Goal: Register for event/course

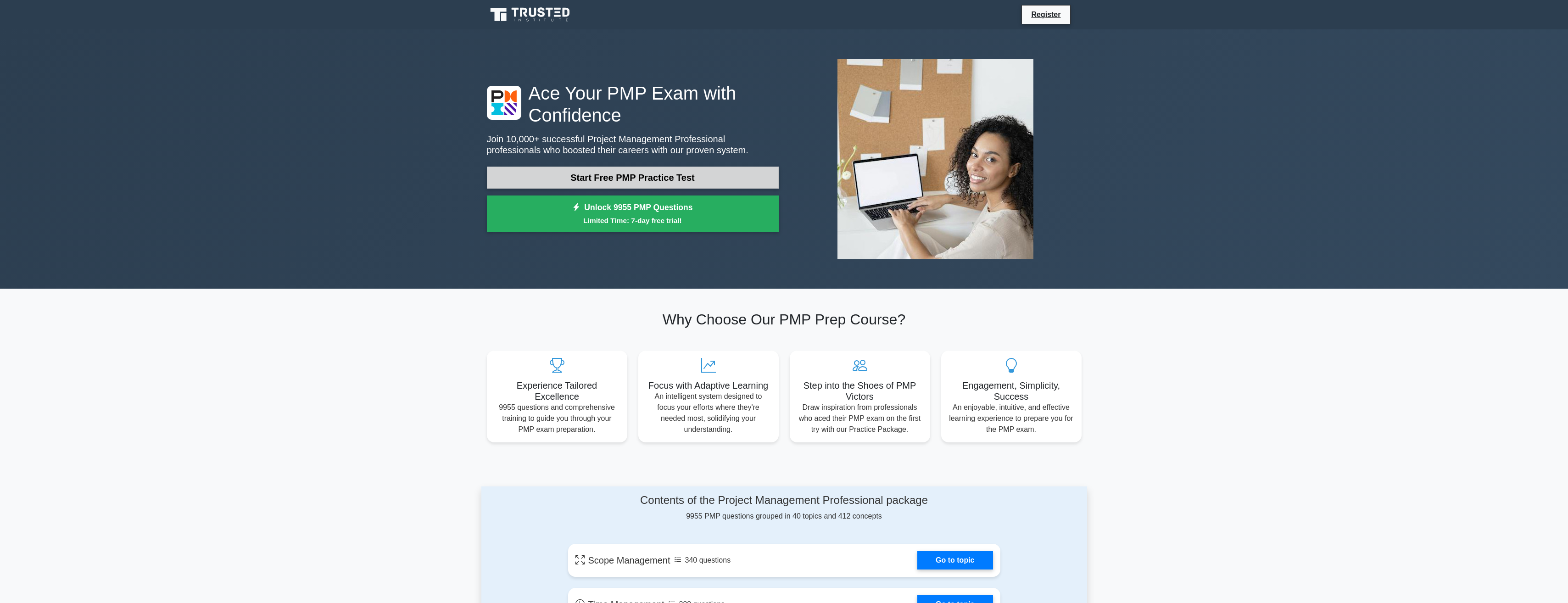
click at [553, 175] on link "Start Free PMP Practice Test" at bounding box center [632, 177] width 292 height 22
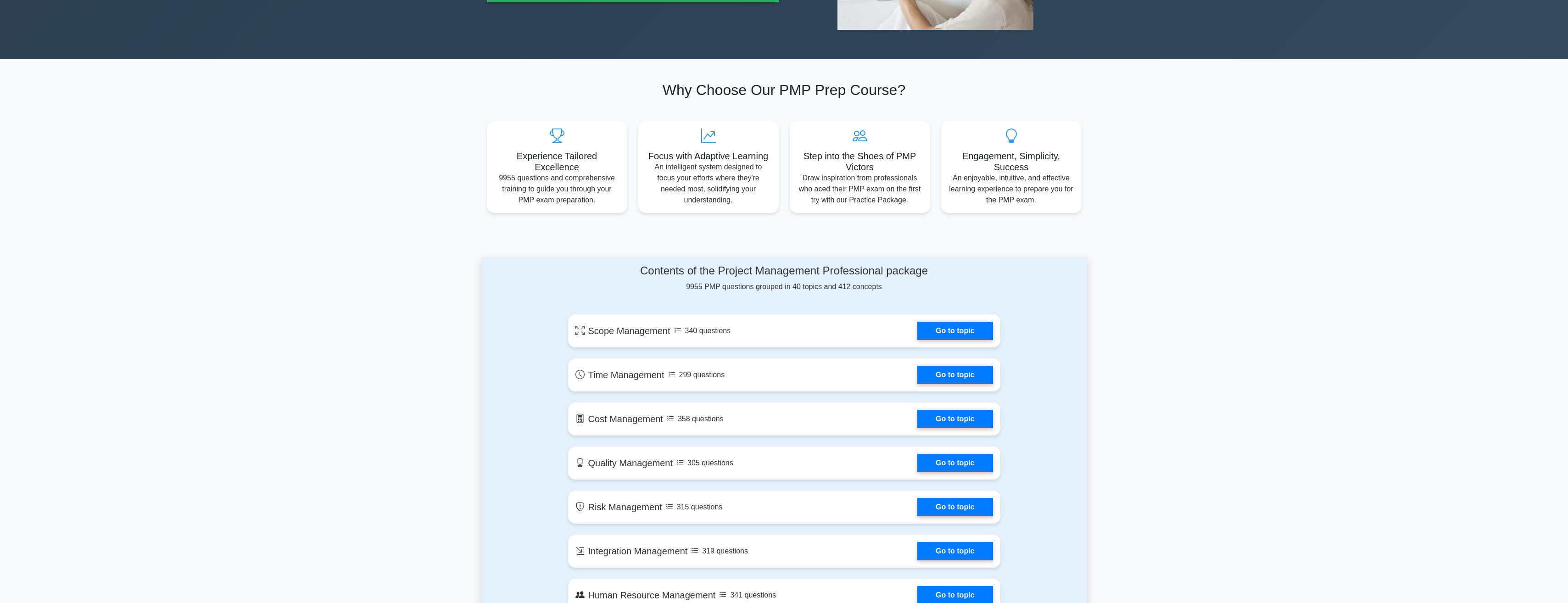
scroll to position [46, 0]
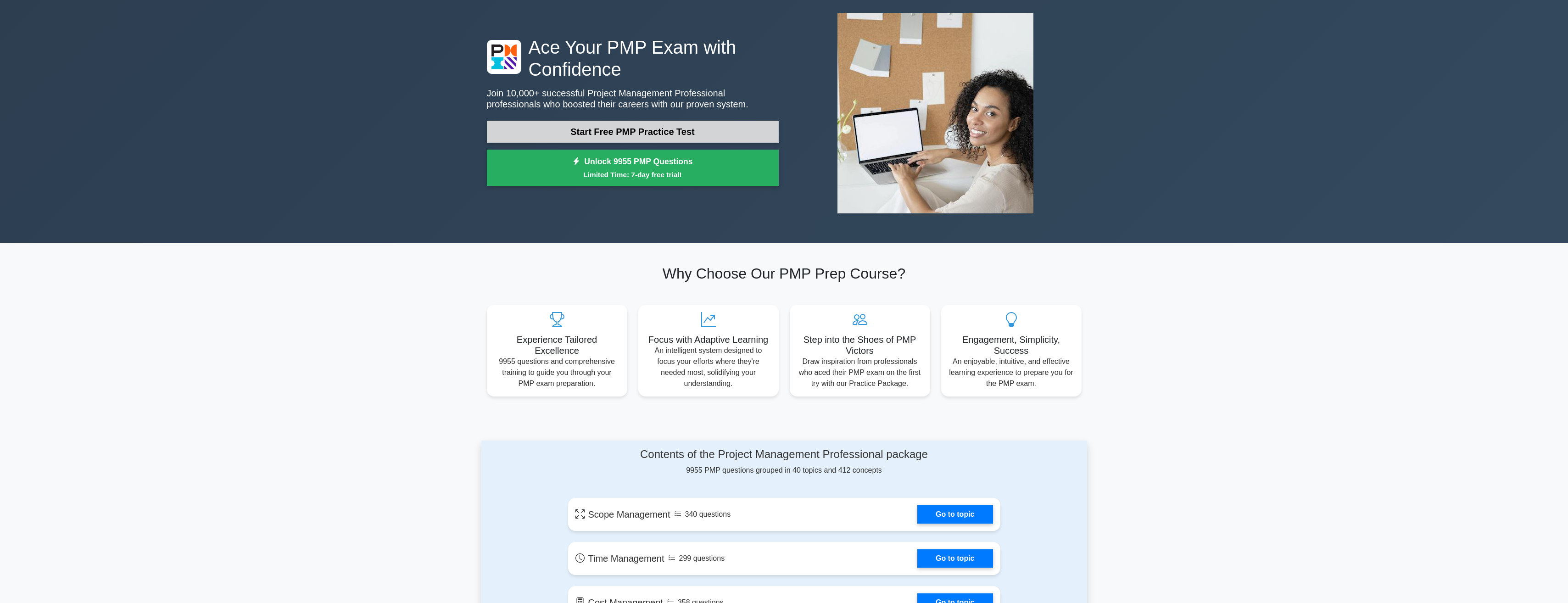
click at [591, 131] on link "Start Free PMP Practice Test" at bounding box center [632, 131] width 292 height 22
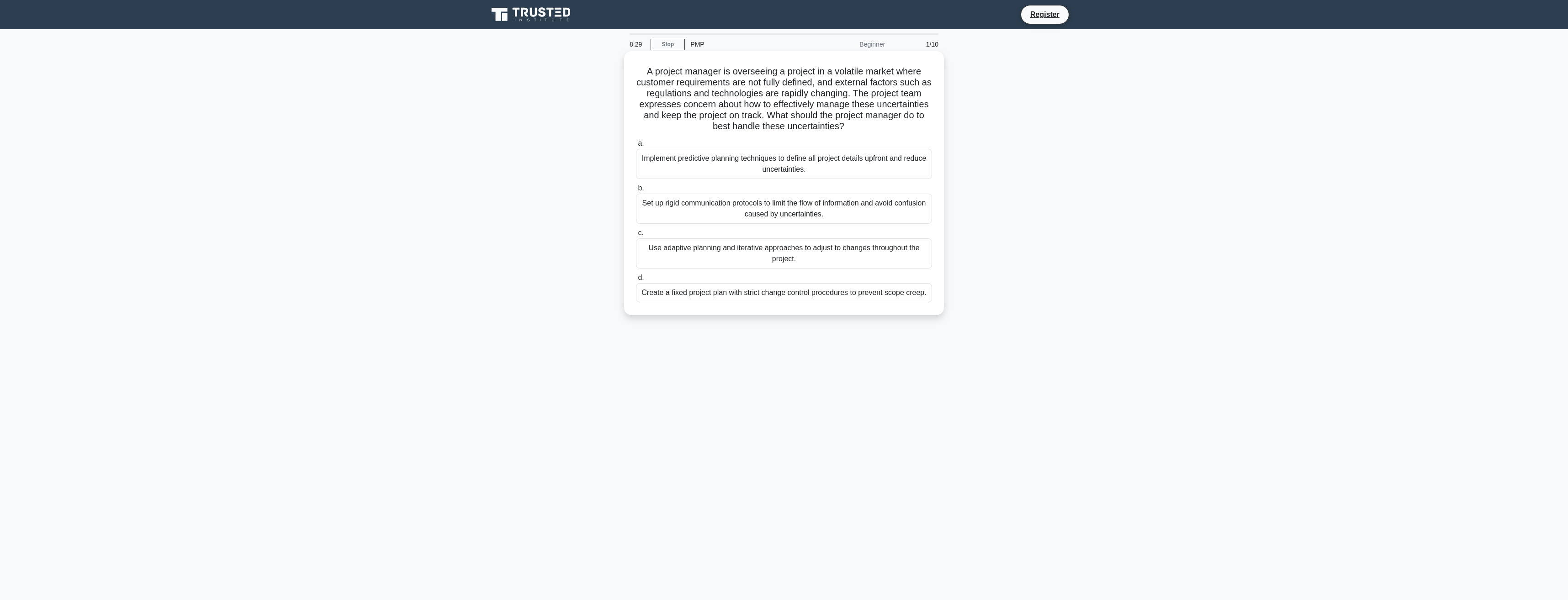
click at [841, 169] on div "Implement predictive planning techniques to define all project details upfront …" at bounding box center [784, 164] width 296 height 30
click at [636, 147] on input "a. Implement predictive planning techniques to define all project details upfro…" at bounding box center [636, 144] width 0 height 6
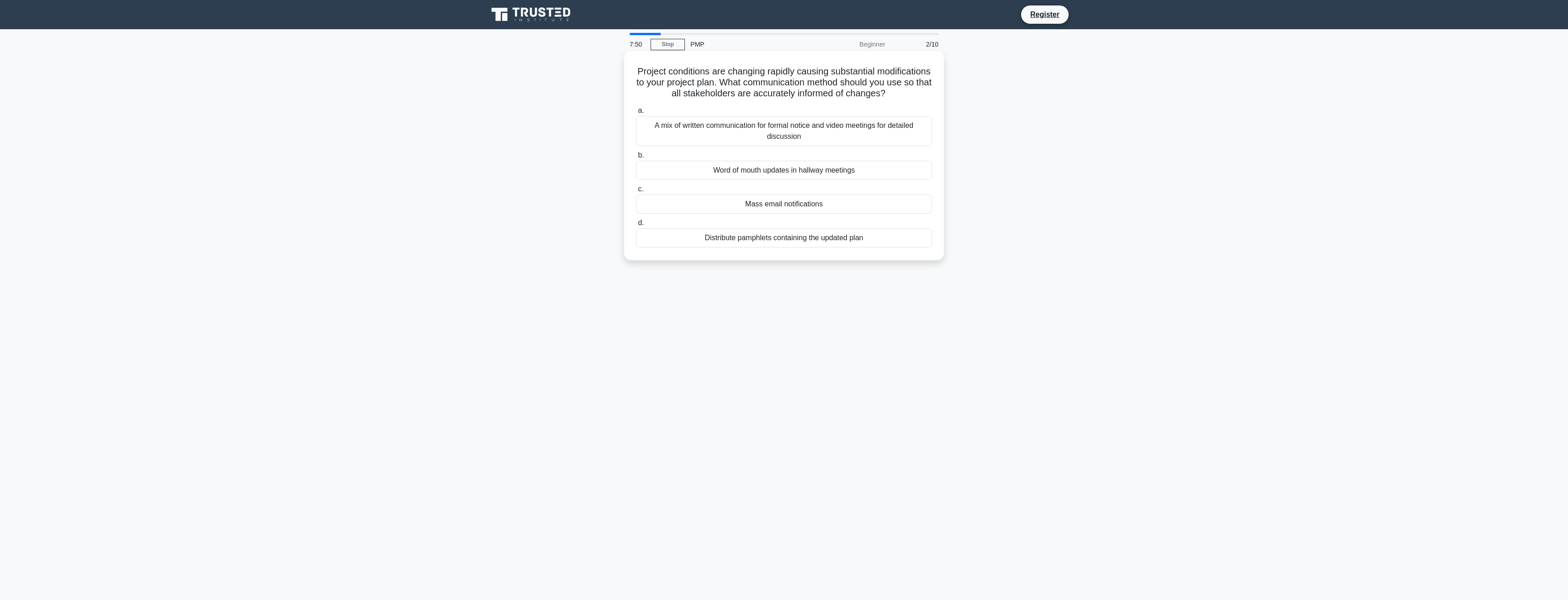
click at [848, 146] on div "A mix of written communication for formal notice and video meetings for detaile…" at bounding box center [784, 131] width 296 height 30
click at [636, 114] on input "a. A mix of written communication for formal notice and video meetings for deta…" at bounding box center [636, 111] width 0 height 6
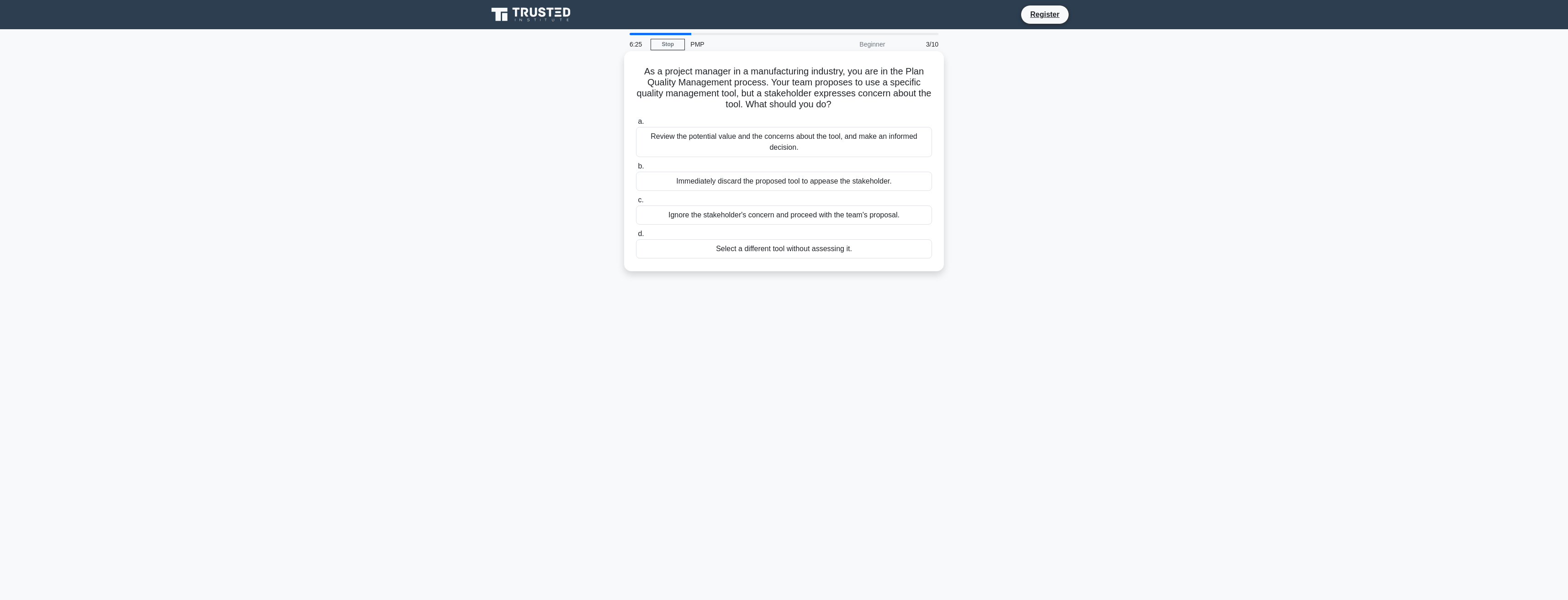
click at [827, 147] on div "Review the potential value and the concerns about the tool, and make an informe…" at bounding box center [784, 142] width 296 height 30
click at [636, 125] on input "a. Review the potential value and the concerns about the tool, and make an info…" at bounding box center [636, 122] width 0 height 6
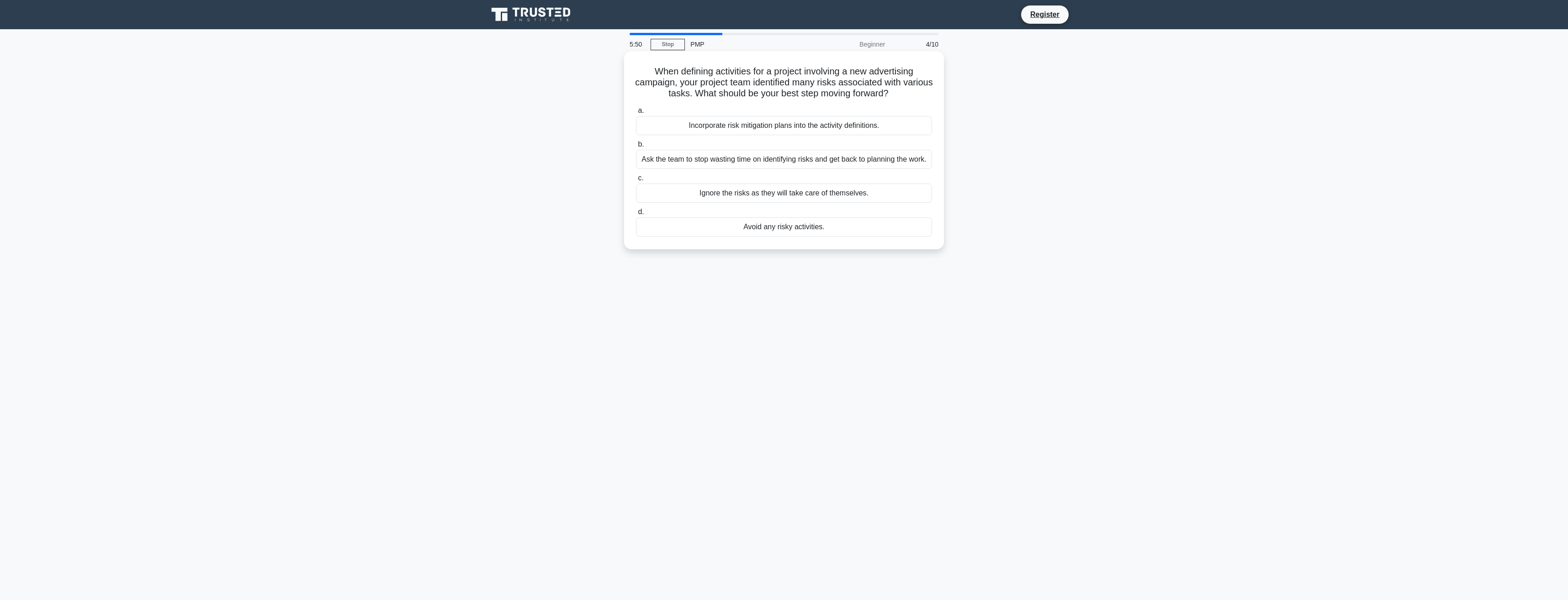
click at [852, 154] on div "Ask the team to stop wasting time on identifying risks and get back to planning…" at bounding box center [784, 159] width 296 height 19
click at [636, 147] on input "b. Ask the team to stop wasting time on identifying risks and get back to plann…" at bounding box center [636, 145] width 0 height 6
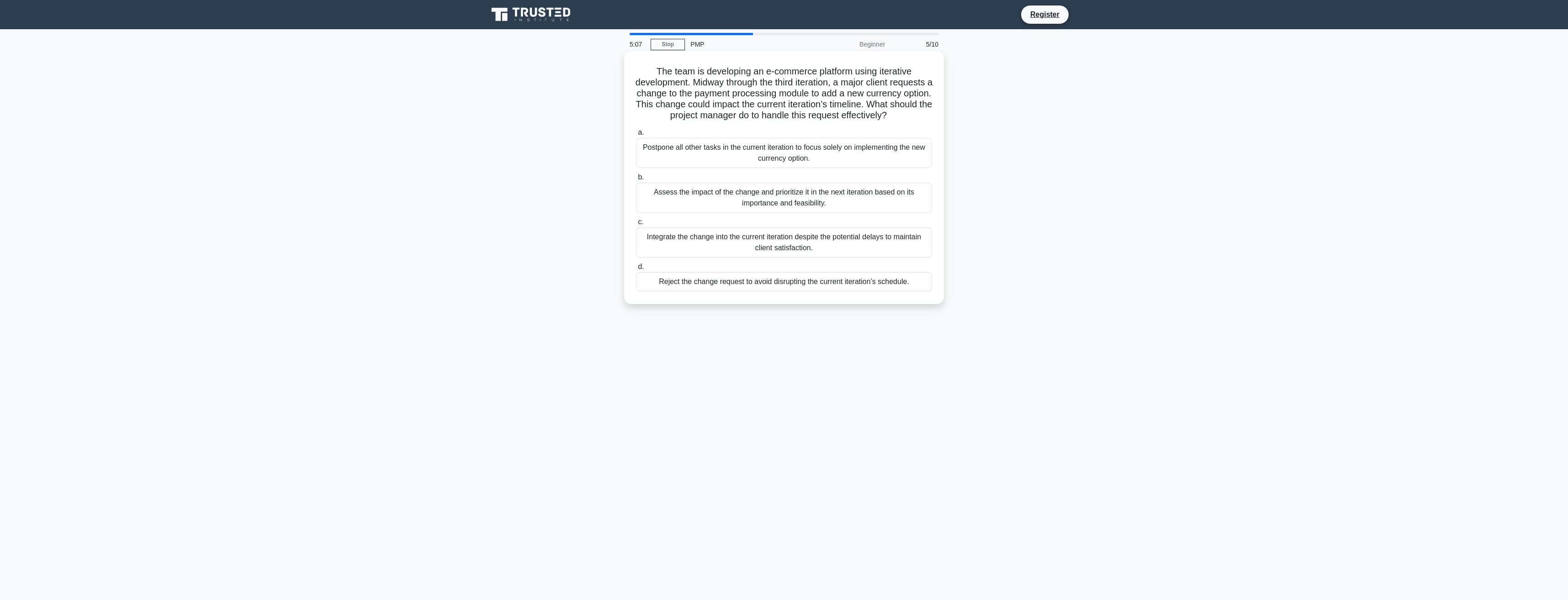
click at [827, 257] on div "Integrate the change into the current iteration despite the potential delays to…" at bounding box center [784, 243] width 296 height 30
click at [636, 225] on input "c. Integrate the change into the current iteration despite the potential delays…" at bounding box center [636, 222] width 0 height 6
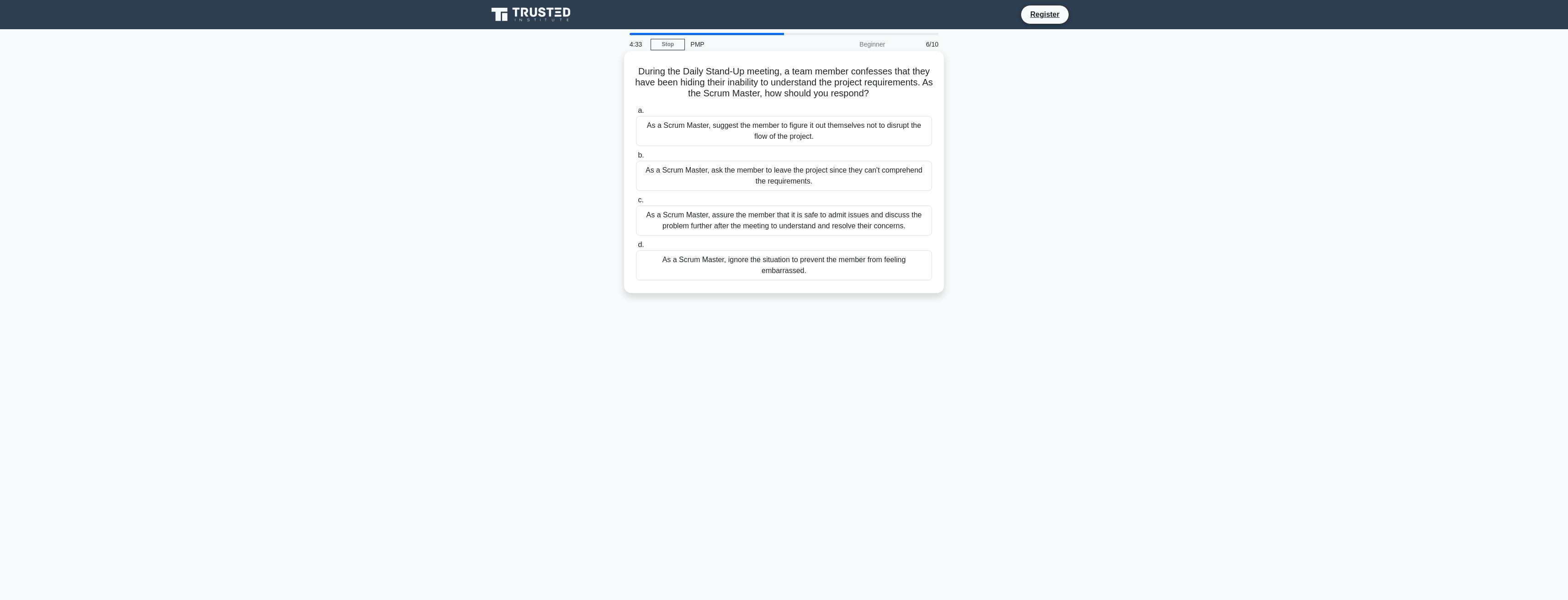
click at [729, 220] on div "As a Scrum Master, assure the member that it is safe to admit issues and discus…" at bounding box center [784, 221] width 296 height 30
click at [636, 203] on input "c. As a Scrum Master, assure the member that it is safe to admit issues and dis…" at bounding box center [636, 200] width 0 height 6
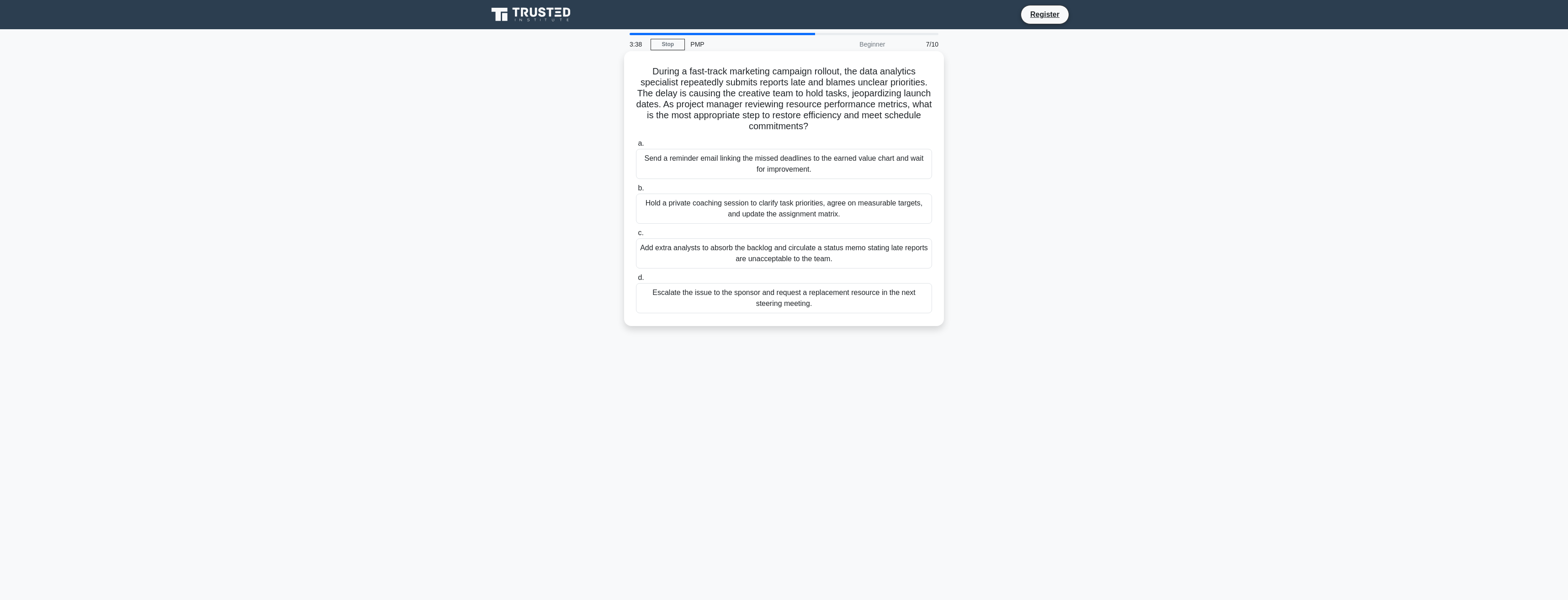
click at [709, 298] on div "Escalate the issue to the sponsor and request a replacement resource in the nex…" at bounding box center [784, 298] width 296 height 30
click at [636, 281] on input "d. Escalate the issue to the sponsor and request a replacement resource in the …" at bounding box center [636, 278] width 0 height 6
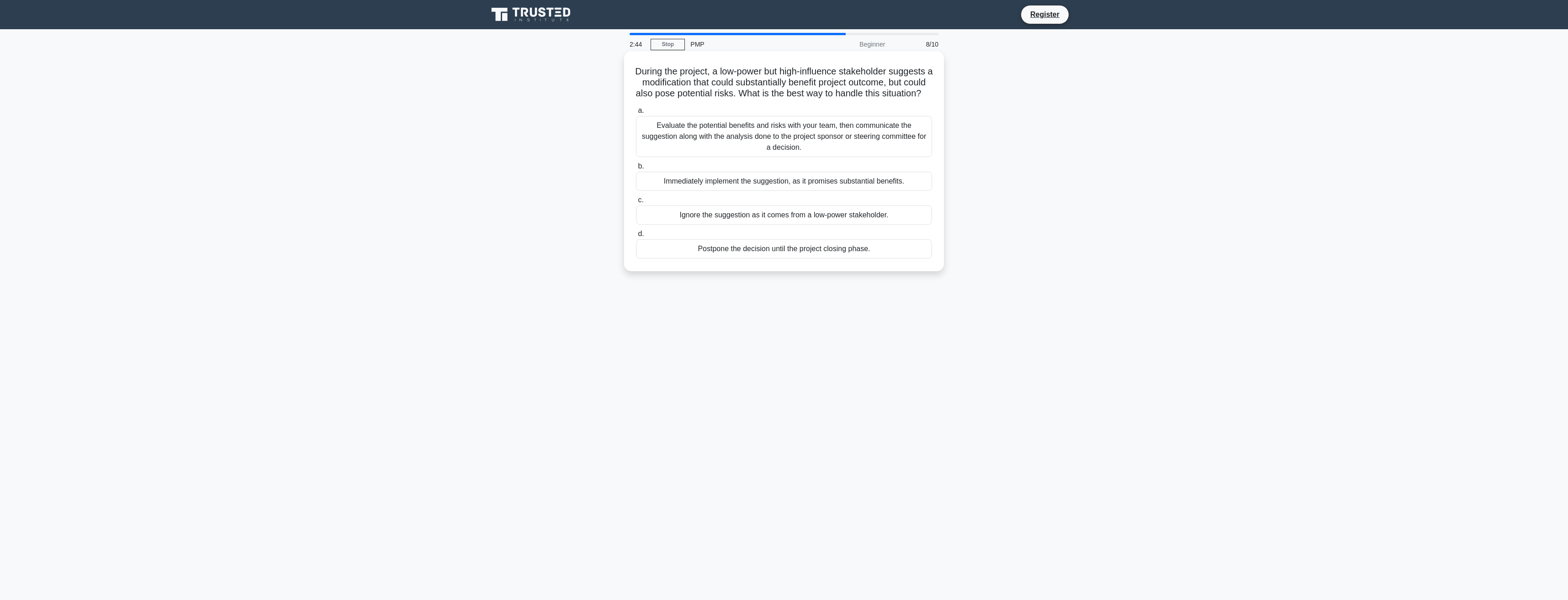
click at [737, 157] on div "Evaluate the potential benefits and risks with your team, then communicate the …" at bounding box center [784, 137] width 296 height 41
click at [636, 114] on input "a. Evaluate the potential benefits and risks with your team, then communicate t…" at bounding box center [636, 111] width 0 height 6
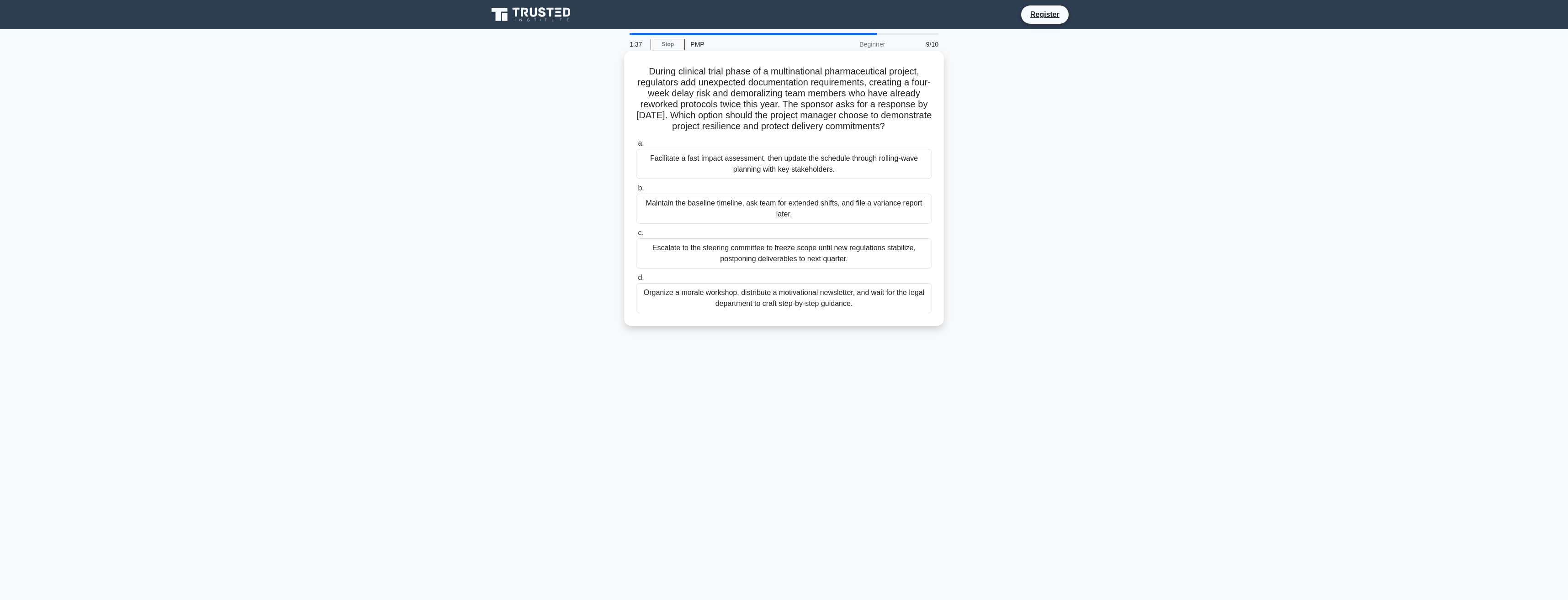
click at [691, 176] on div "Facilitate a fast impact assessment, then update the schedule through rolling-w…" at bounding box center [784, 164] width 296 height 30
click at [636, 147] on input "a. Facilitate a fast impact assessment, then update the schedule through rollin…" at bounding box center [636, 144] width 0 height 6
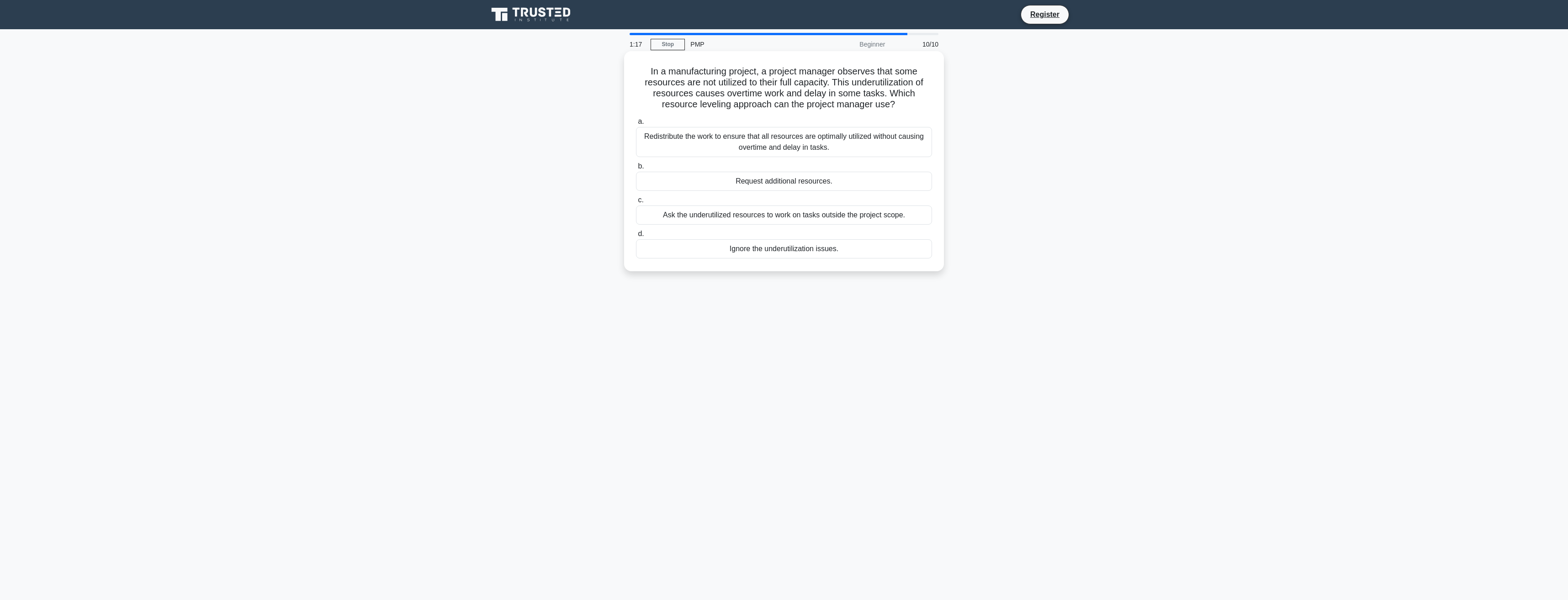
click at [690, 219] on div "Ask the underutilized resources to work on tasks outside the project scope." at bounding box center [784, 215] width 296 height 19
click at [636, 203] on input "c. Ask the underutilized resources to work on tasks outside the project scope." at bounding box center [636, 200] width 0 height 6
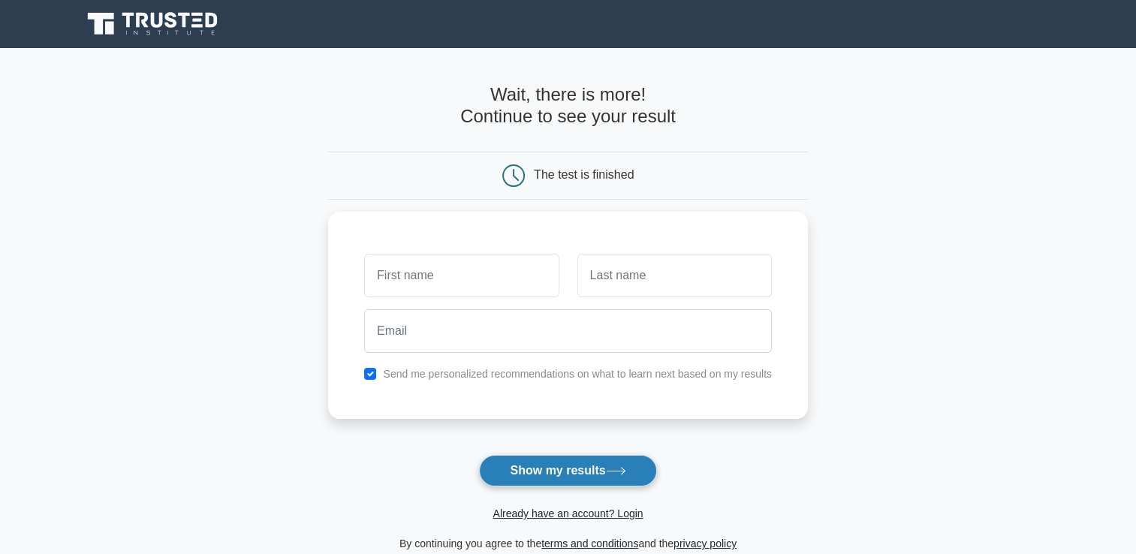
click at [561, 471] on button "Show my results" at bounding box center [567, 471] width 177 height 32
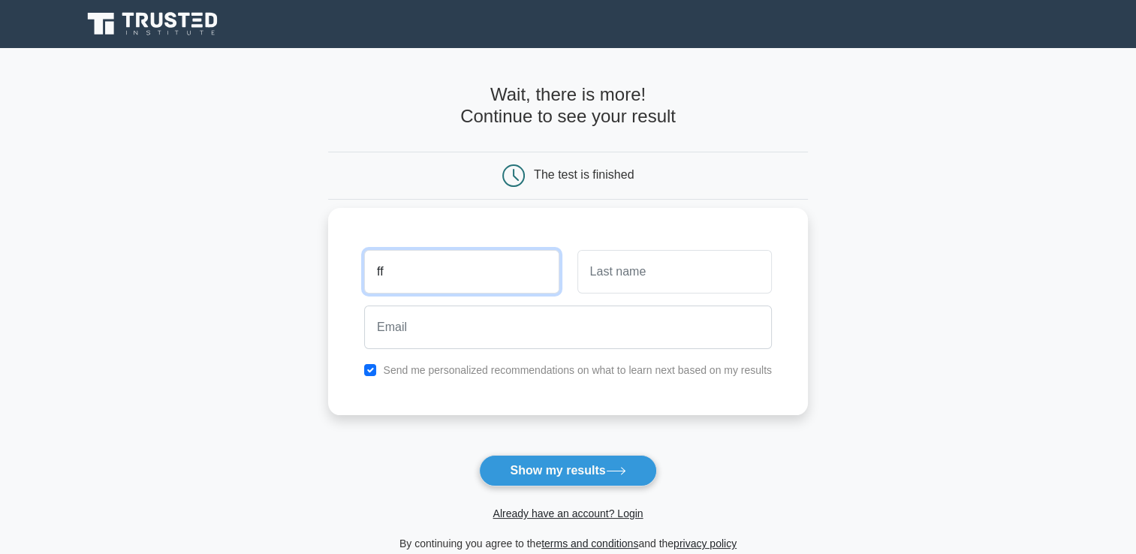
type input "ff"
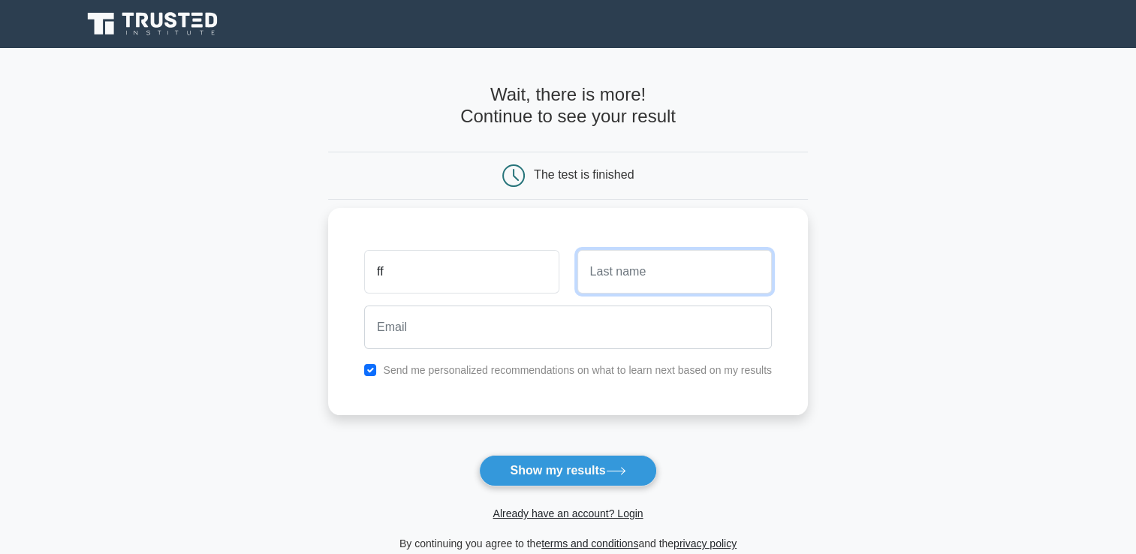
click at [591, 281] on input "text" at bounding box center [674, 272] width 194 height 44
type input "ff"
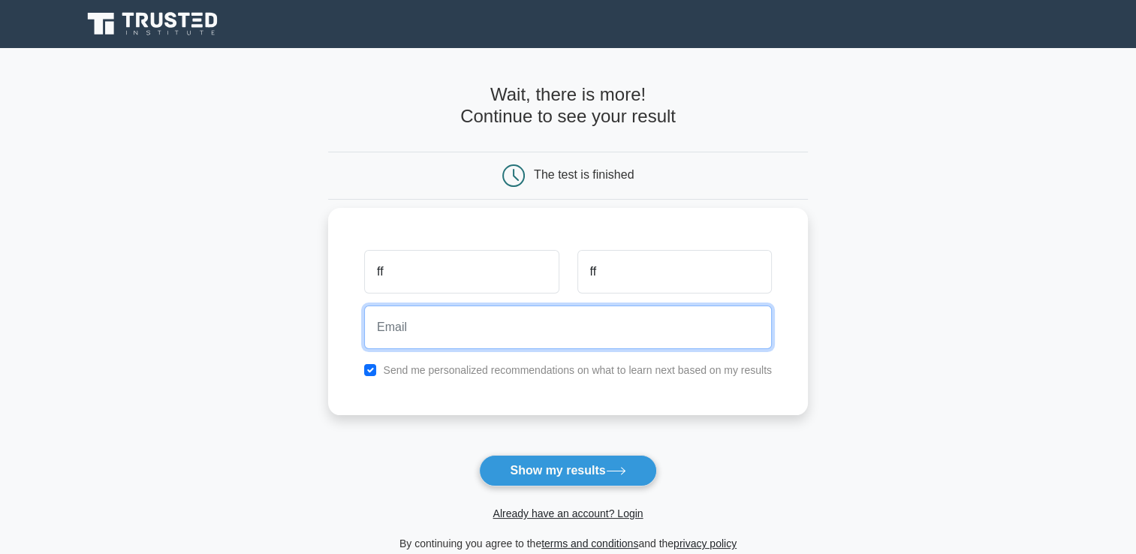
click at [549, 323] on input "email" at bounding box center [568, 327] width 408 height 44
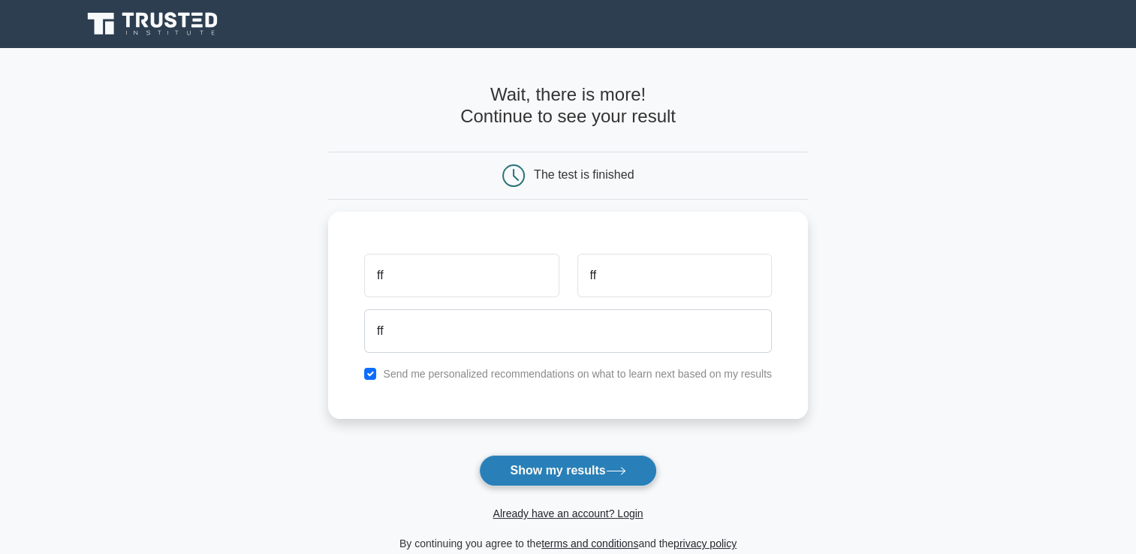
click at [546, 470] on button "Show my results" at bounding box center [567, 471] width 177 height 32
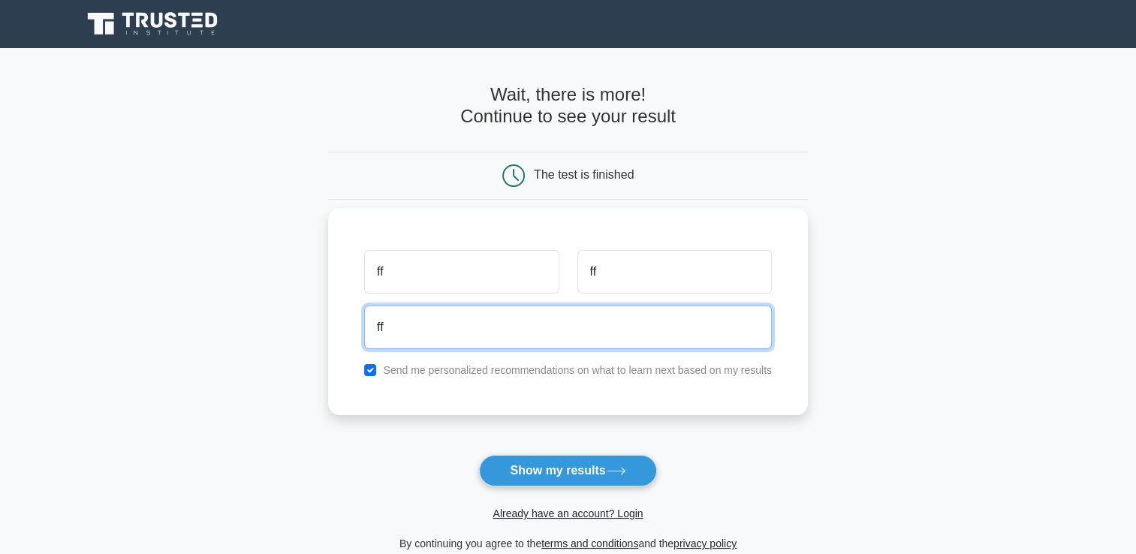
click at [438, 322] on input "ff" at bounding box center [568, 327] width 408 height 44
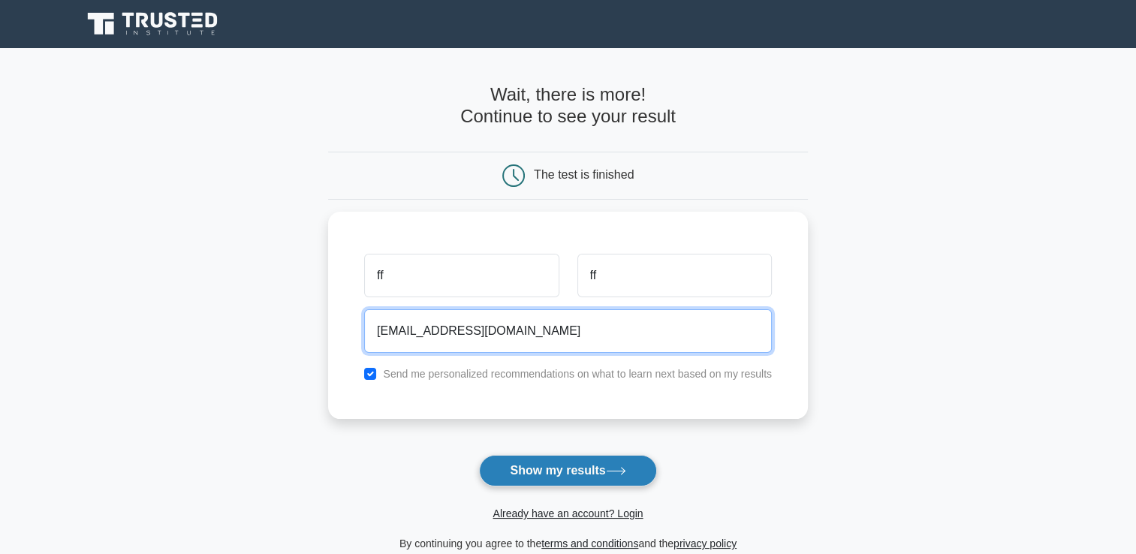
type input "ff@gmail.com"
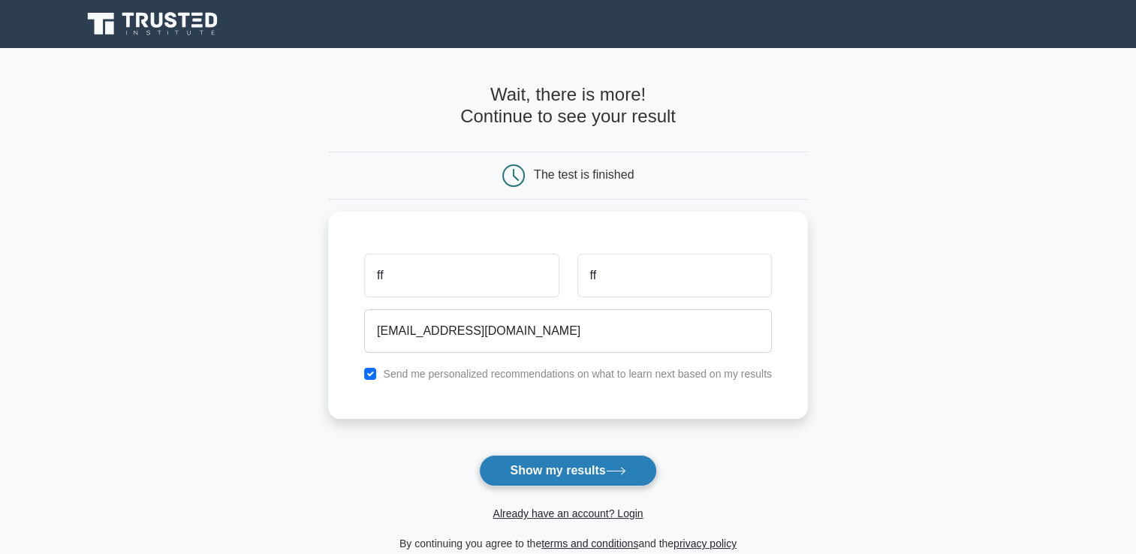
click at [546, 469] on button "Show my results" at bounding box center [567, 471] width 177 height 32
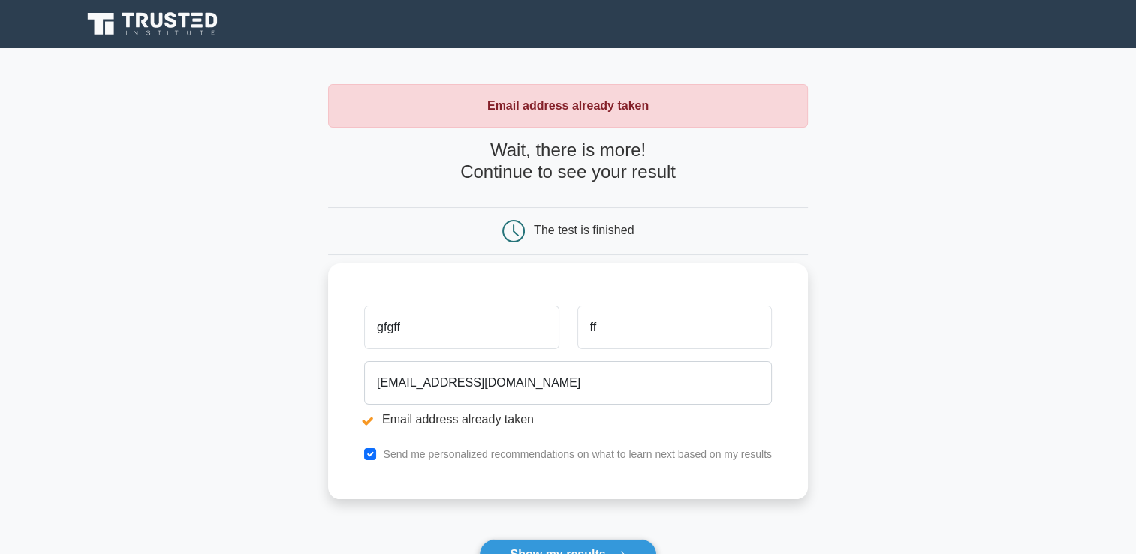
type input "gfgff"
click at [597, 338] on input "ff" at bounding box center [674, 327] width 194 height 44
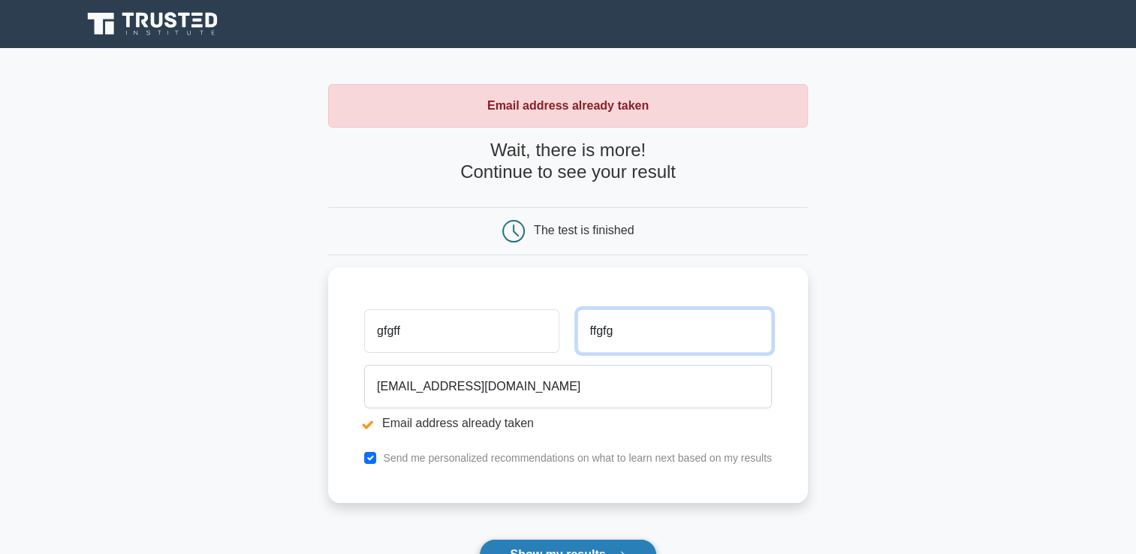
type input "ffgfg"
click at [591, 546] on button "Show my results" at bounding box center [567, 555] width 177 height 32
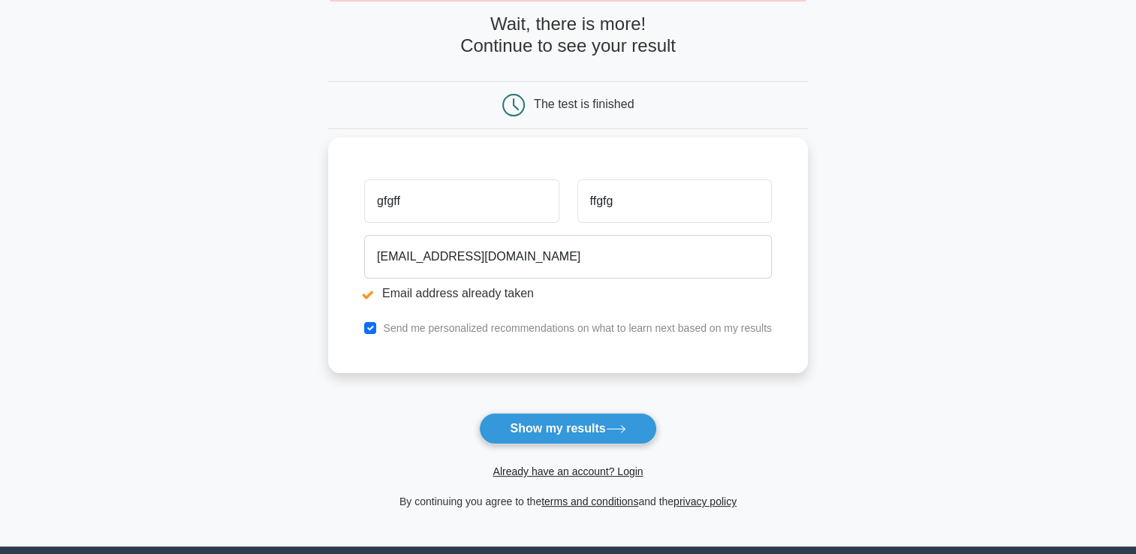
scroll to position [150, 0]
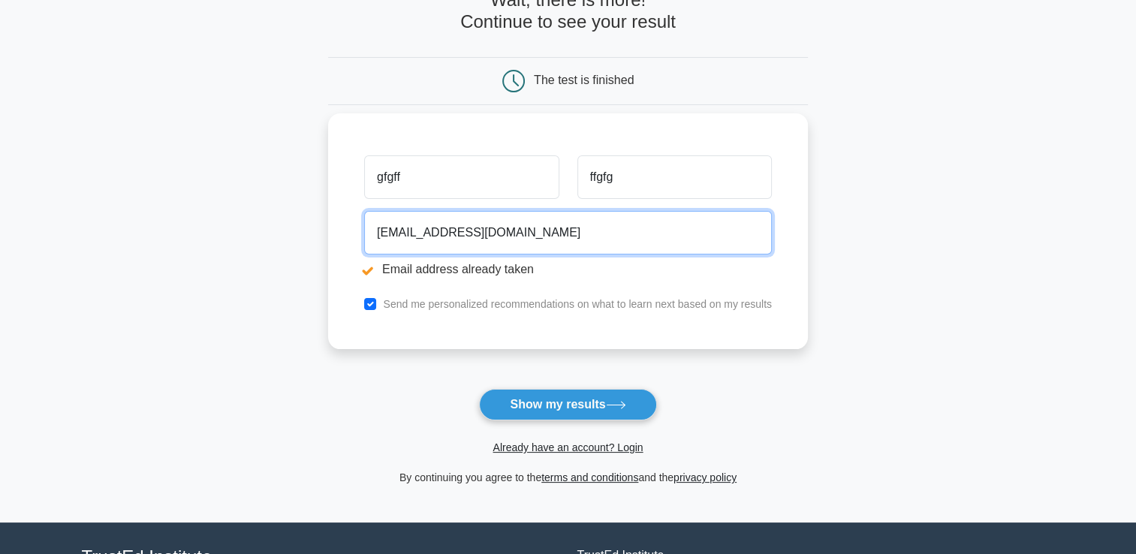
click at [385, 236] on input "[EMAIL_ADDRESS][DOMAIN_NAME]" at bounding box center [568, 233] width 408 height 44
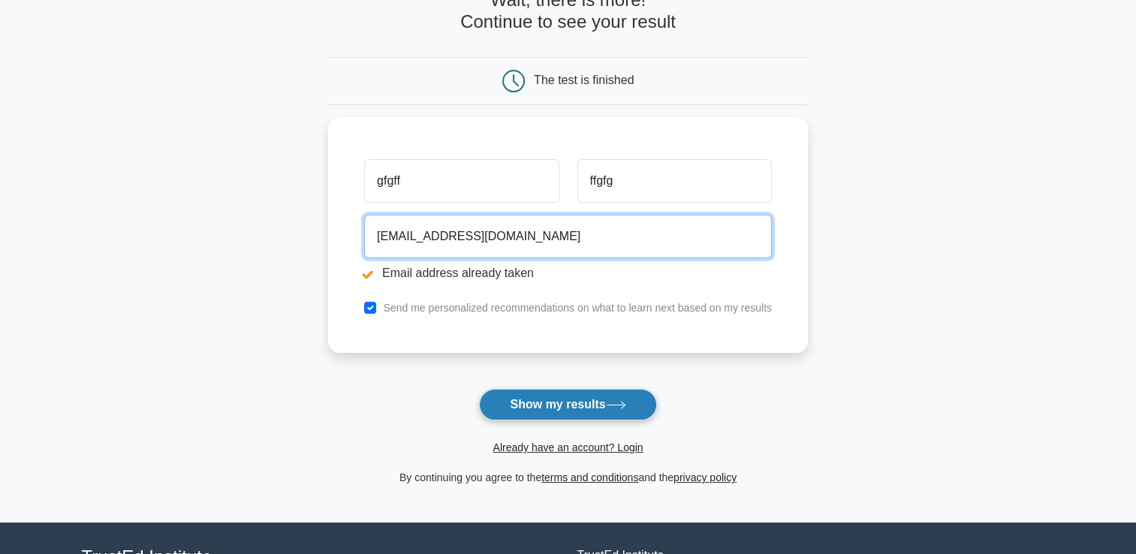
type input "[EMAIL_ADDRESS][DOMAIN_NAME]"
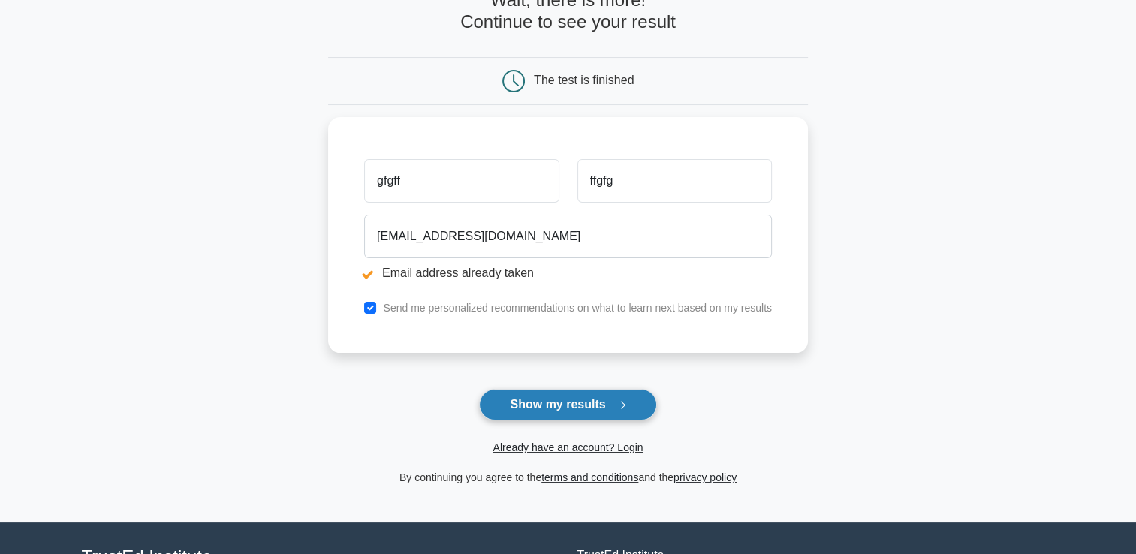
click at [540, 404] on button "Show my results" at bounding box center [567, 405] width 177 height 32
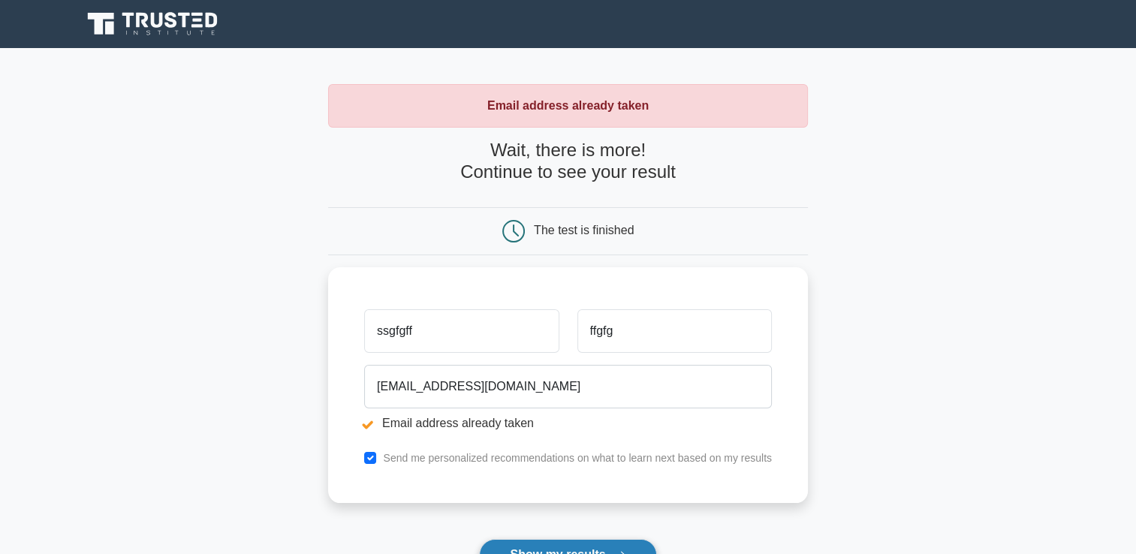
type input "ssgfgff"
click at [513, 545] on button "Show my results" at bounding box center [567, 555] width 177 height 32
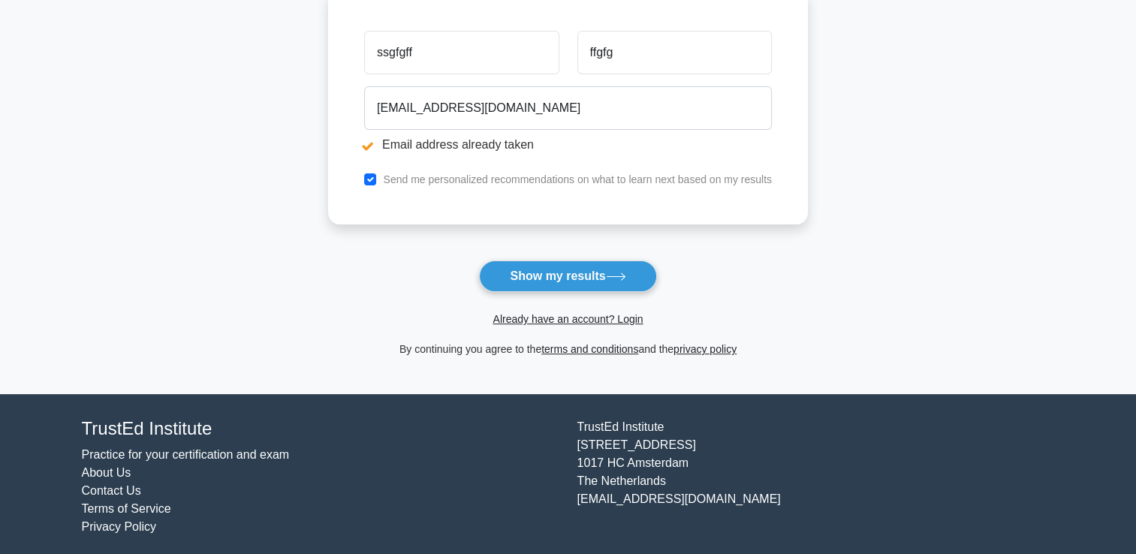
scroll to position [283, 0]
